Goal: Task Accomplishment & Management: Manage account settings

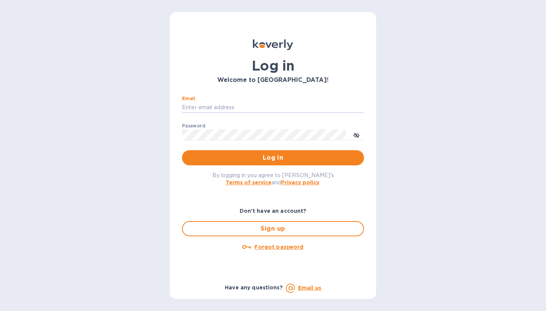
type input "[PERSON_NAME][EMAIL_ADDRESS][DOMAIN_NAME]"
click at [273, 157] on button "Log in" at bounding box center [273, 157] width 182 height 15
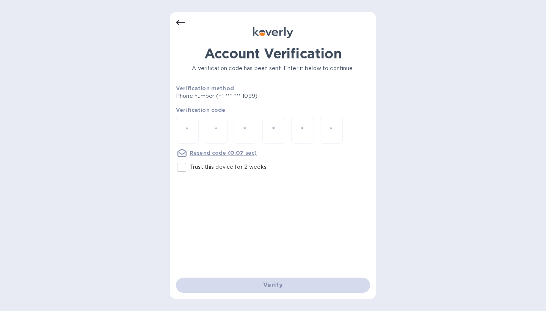
click at [188, 138] on div at bounding box center [187, 130] width 23 height 27
type input "4"
type input "2"
type input "9"
type input "3"
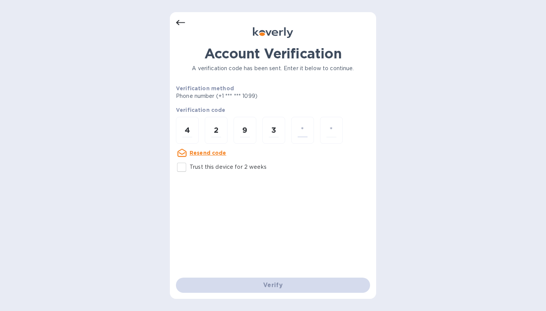
type input "6"
type input "5"
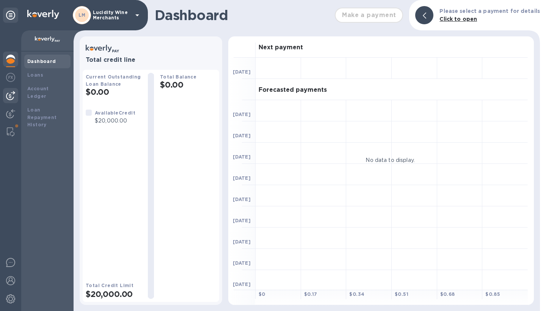
click at [14, 94] on img at bounding box center [10, 95] width 9 height 9
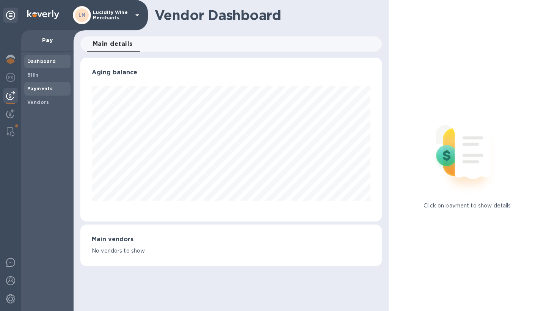
scroll to position [164, 301]
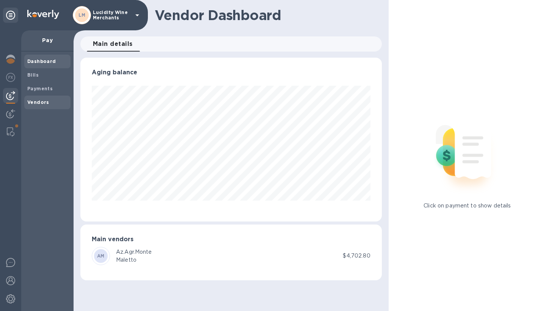
click at [41, 104] on b "Vendors" at bounding box center [38, 102] width 22 height 6
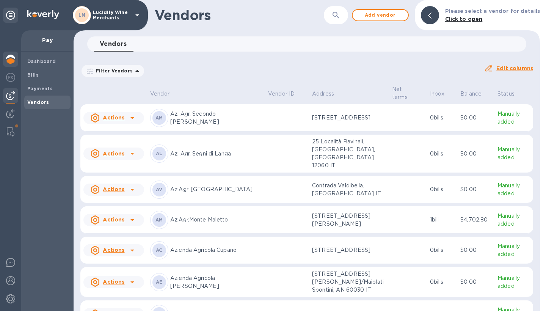
click at [7, 53] on div at bounding box center [10, 60] width 15 height 17
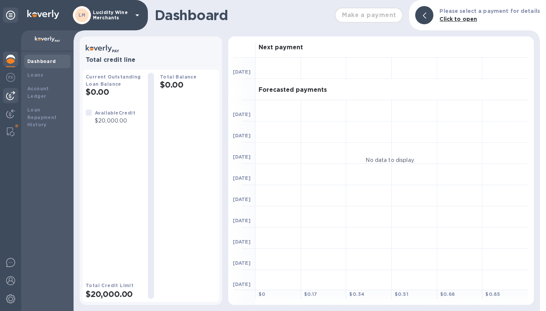
click at [11, 96] on img at bounding box center [10, 95] width 9 height 9
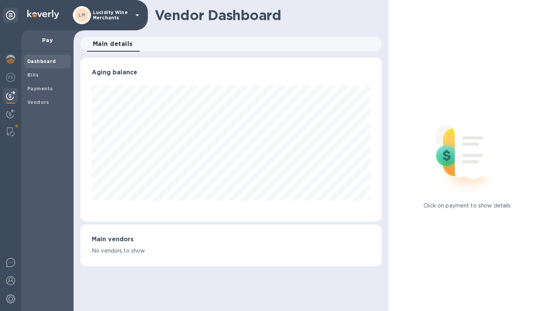
scroll to position [164, 301]
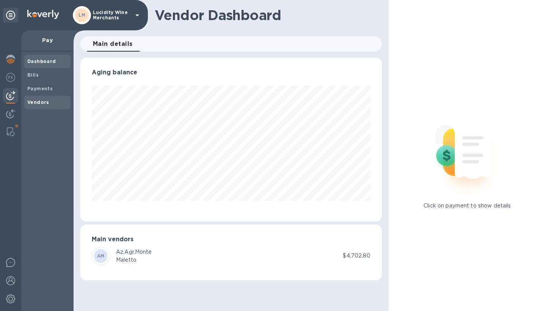
click at [37, 100] on b "Vendors" at bounding box center [38, 102] width 22 height 6
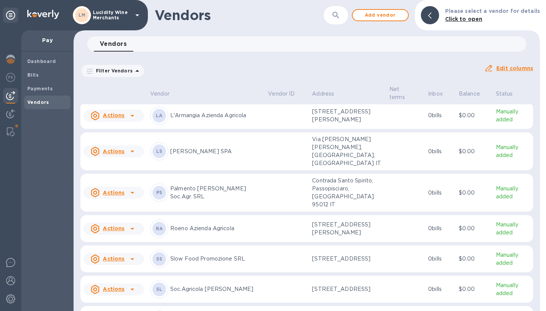
scroll to position [902, 0]
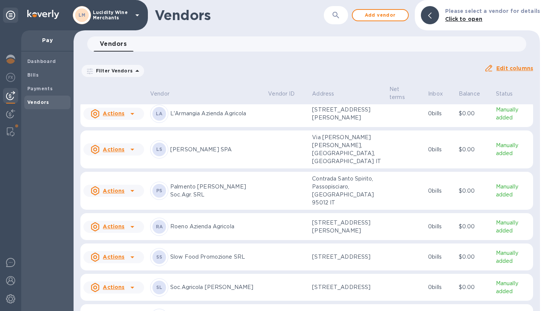
click at [133, 154] on icon at bounding box center [132, 149] width 9 height 9
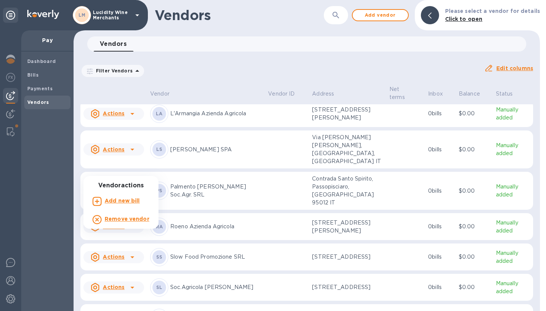
click at [125, 220] on b "Remove vendor" at bounding box center [127, 219] width 45 height 6
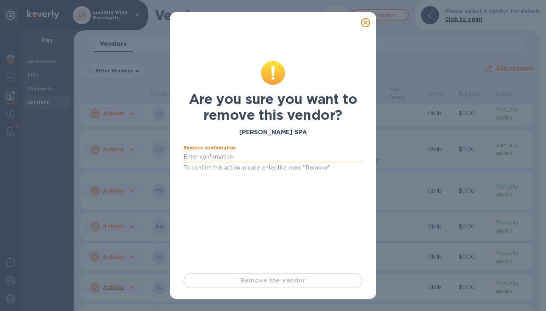
click at [257, 159] on input "text" at bounding box center [273, 156] width 179 height 11
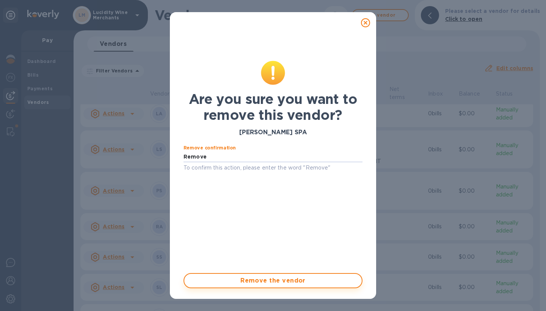
type input "Remove"
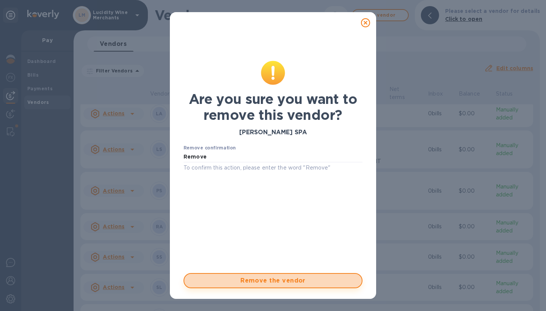
click at [278, 276] on span "Remove the vendor" at bounding box center [272, 280] width 165 height 9
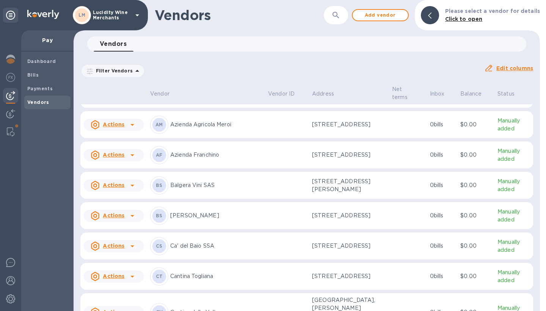
scroll to position [185, 0]
